Goal: Navigation & Orientation: Understand site structure

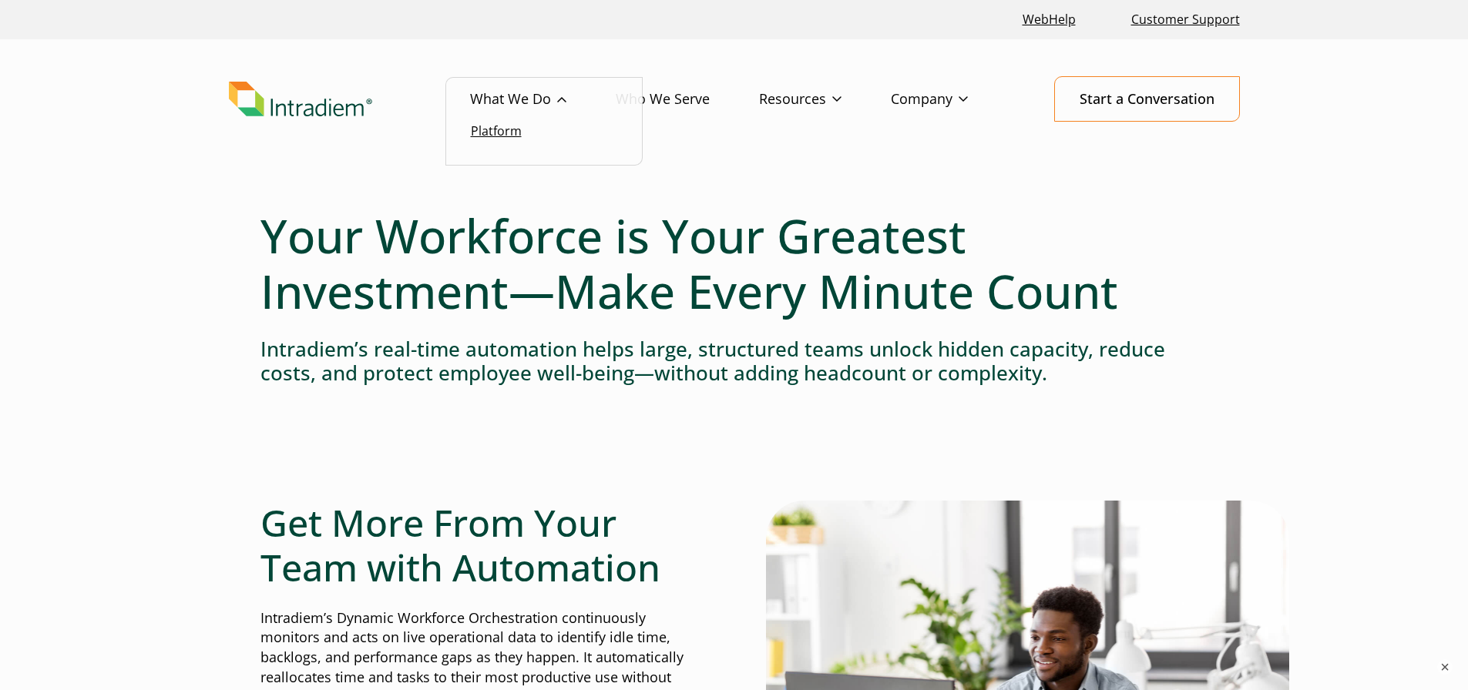
click at [505, 131] on link "Platform" at bounding box center [496, 131] width 51 height 17
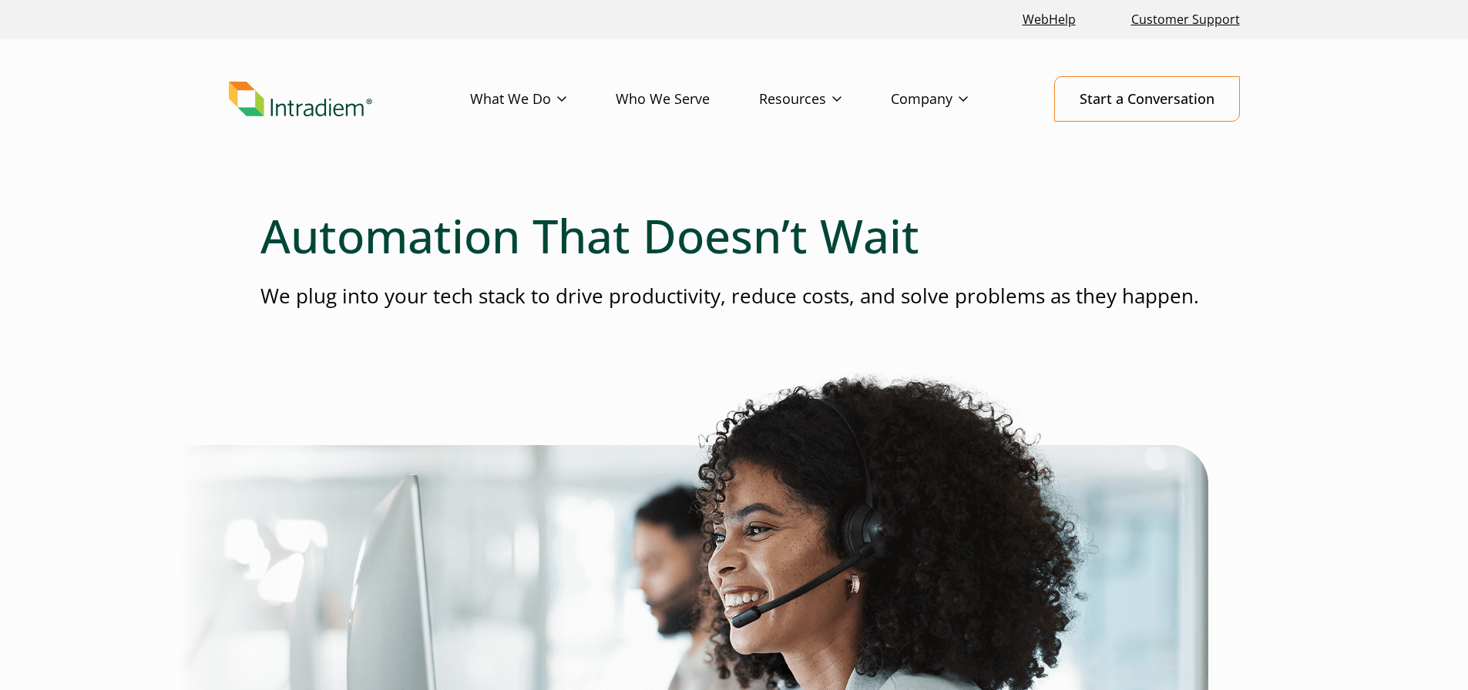
click at [744, 330] on div at bounding box center [734, 347] width 948 height 49
click at [663, 94] on link "Who We Serve" at bounding box center [687, 99] width 143 height 45
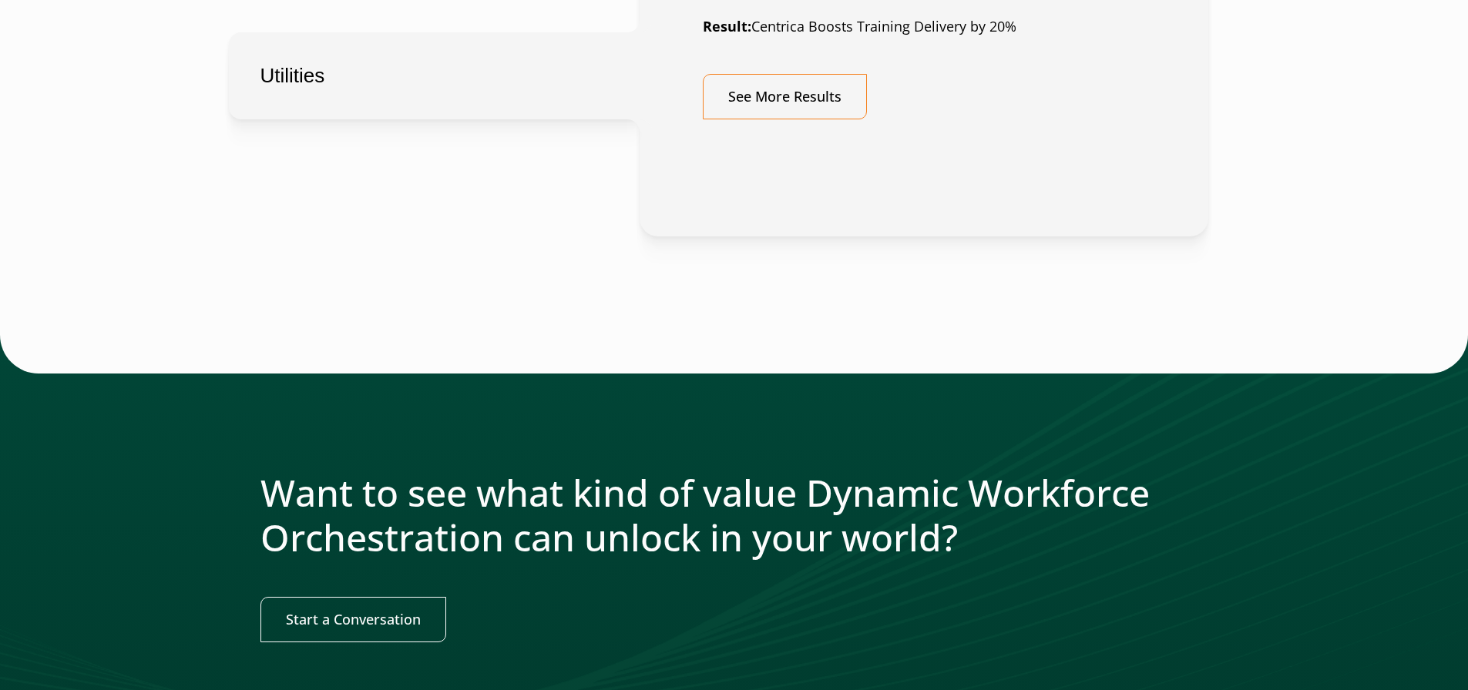
scroll to position [1387, 0]
